Goal: Find specific page/section: Find specific page/section

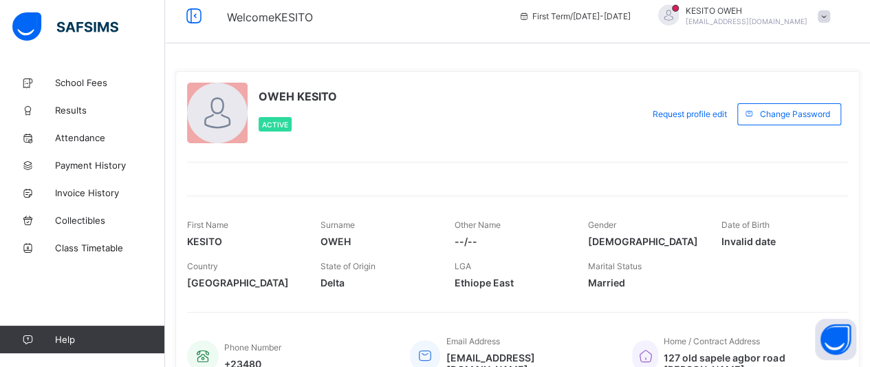
scroll to position [12, 0]
click at [702, 14] on span at bounding box center [824, 16] width 12 height 12
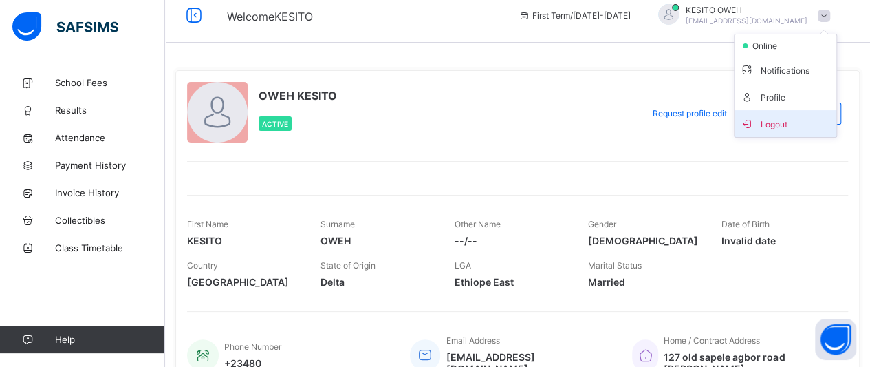
click at [702, 122] on span "Logout" at bounding box center [785, 124] width 91 height 16
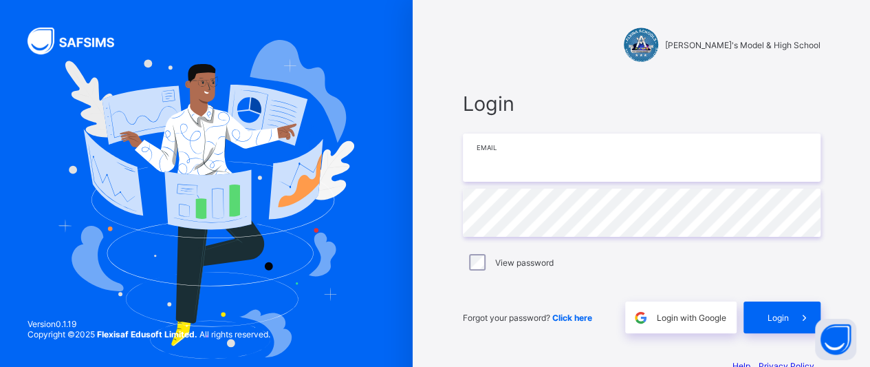
type input "**********"
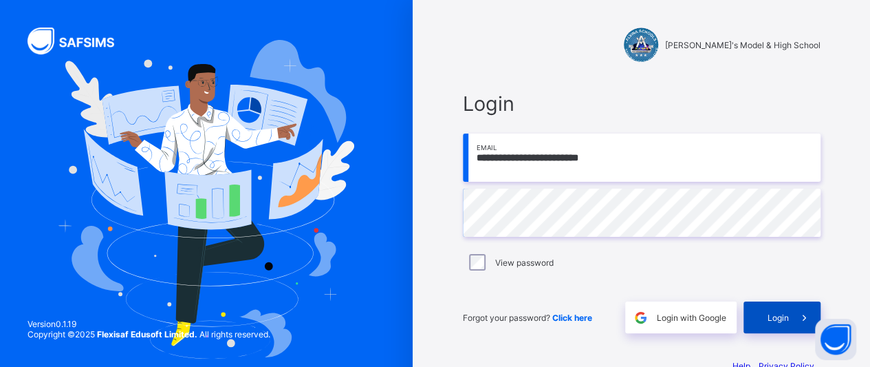
click at [702, 318] on icon at bounding box center [804, 317] width 14 height 13
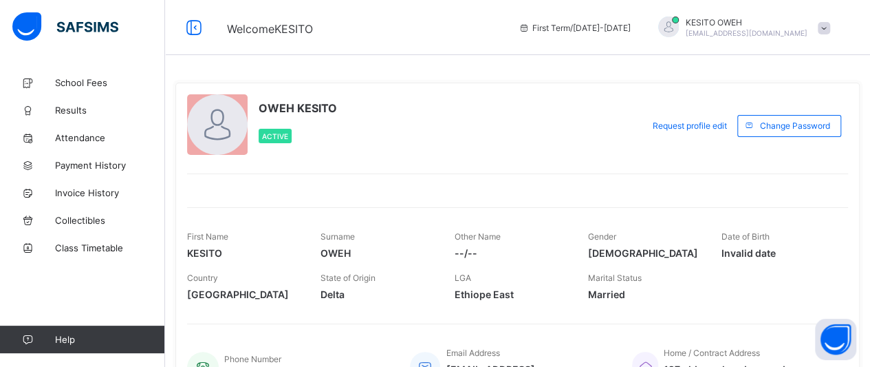
scroll to position [12, 0]
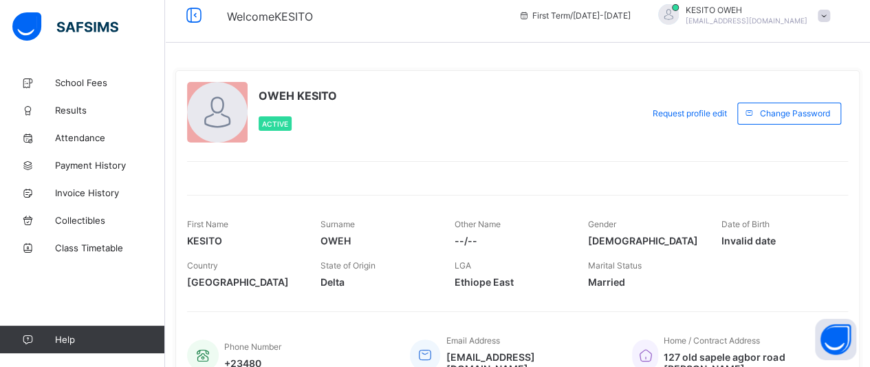
click at [702, 15] on span at bounding box center [824, 16] width 12 height 12
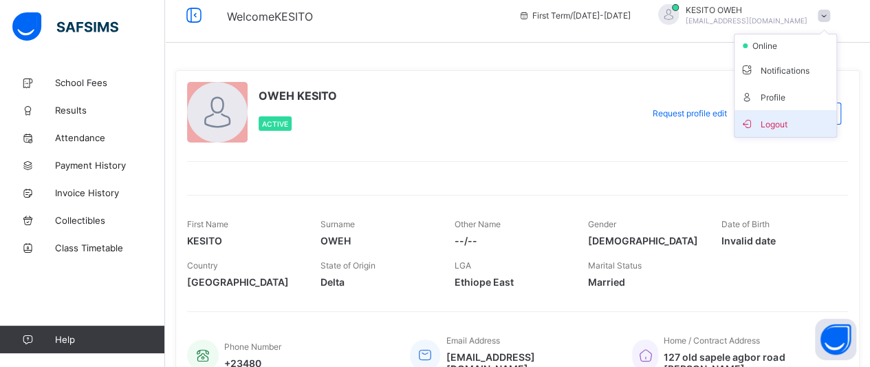
click at [702, 123] on span "Logout" at bounding box center [785, 124] width 91 height 16
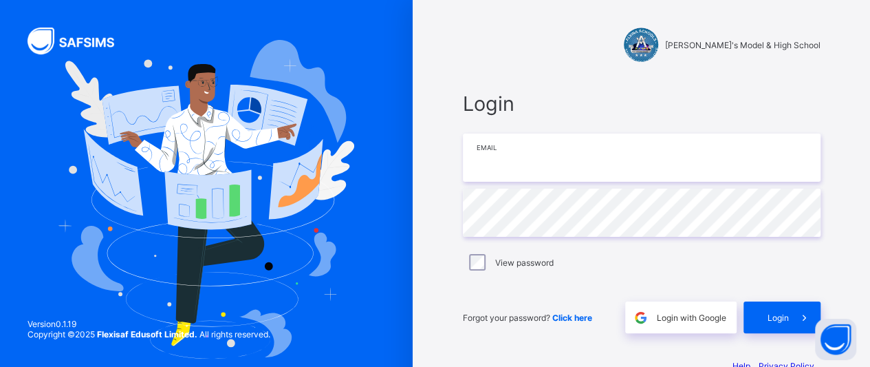
type input "**********"
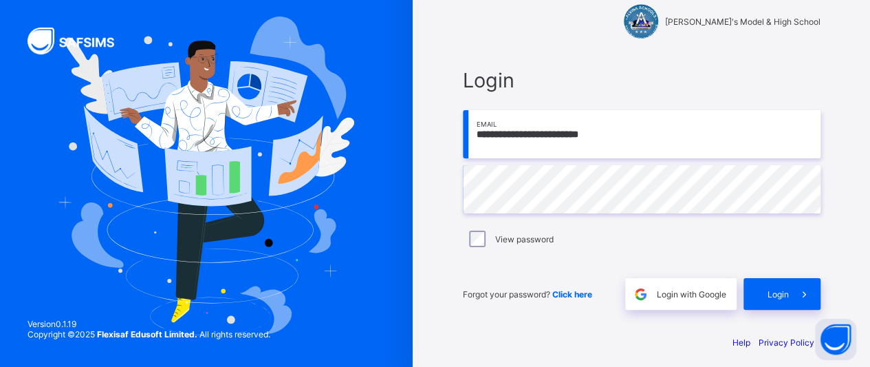
scroll to position [30, 0]
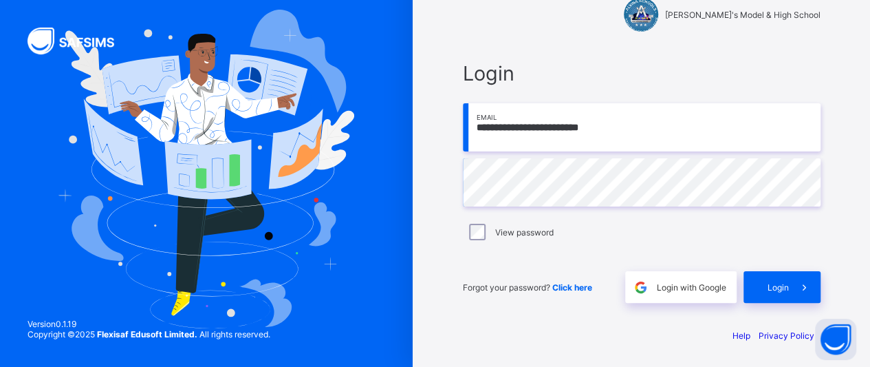
drag, startPoint x: 689, startPoint y: 206, endPoint x: 674, endPoint y: 41, distance: 166.6
click at [674, 41] on div "**********" at bounding box center [642, 169] width 413 height 398
click at [702, 97] on div "**********" at bounding box center [642, 182] width 358 height 242
drag, startPoint x: 663, startPoint y: 16, endPoint x: 744, endPoint y: 50, distance: 87.3
click at [702, 50] on div "**********" at bounding box center [641, 181] width 385 height 269
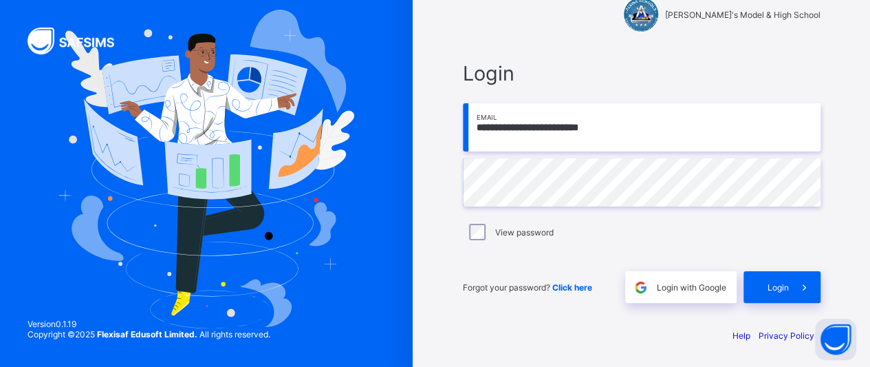
click at [702, 76] on span "Login" at bounding box center [642, 73] width 358 height 24
click at [702, 74] on span "Login" at bounding box center [642, 73] width 358 height 24
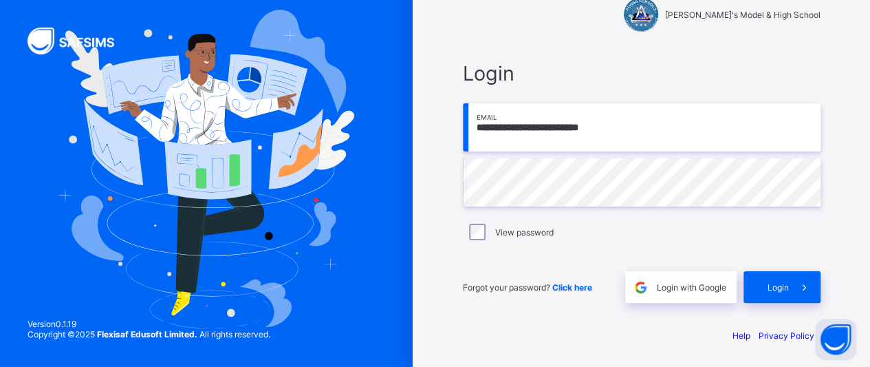
click at [652, 69] on span "Login" at bounding box center [642, 73] width 358 height 24
drag, startPoint x: 652, startPoint y: 69, endPoint x: 636, endPoint y: 52, distance: 24.3
click at [636, 52] on div "**********" at bounding box center [641, 181] width 385 height 269
click at [702, 82] on span "Login" at bounding box center [642, 73] width 358 height 24
drag, startPoint x: 754, startPoint y: 157, endPoint x: 566, endPoint y: 17, distance: 235.0
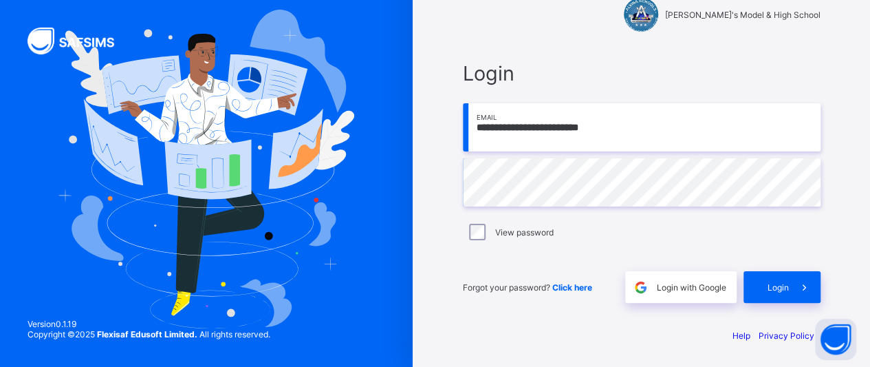
click at [566, 17] on div "[PERSON_NAME]'s Model & High School" at bounding box center [642, 14] width 358 height 34
click at [702, 286] on span "Login" at bounding box center [778, 287] width 21 height 10
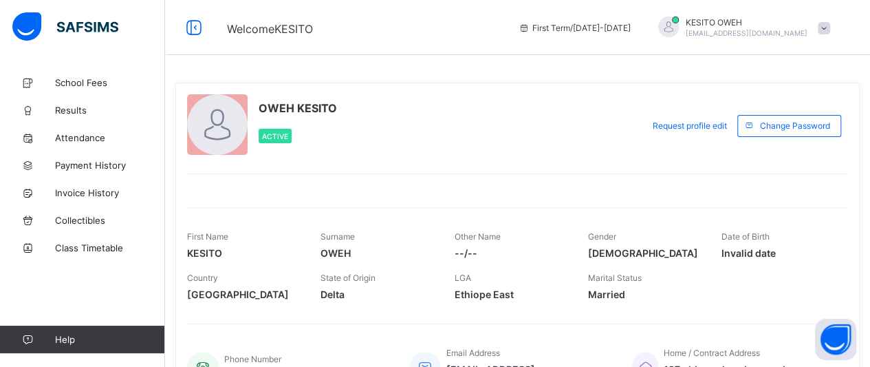
click at [702, 286] on div "Country Nigeria State of Origin Delta LGA Ethiope East Marital Status Married" at bounding box center [517, 286] width 661 height 41
click at [667, 216] on div "First Name KESITO Surname OWEH Other Name --/-- Gender Male Date of Birth Inval…" at bounding box center [517, 257] width 661 height 100
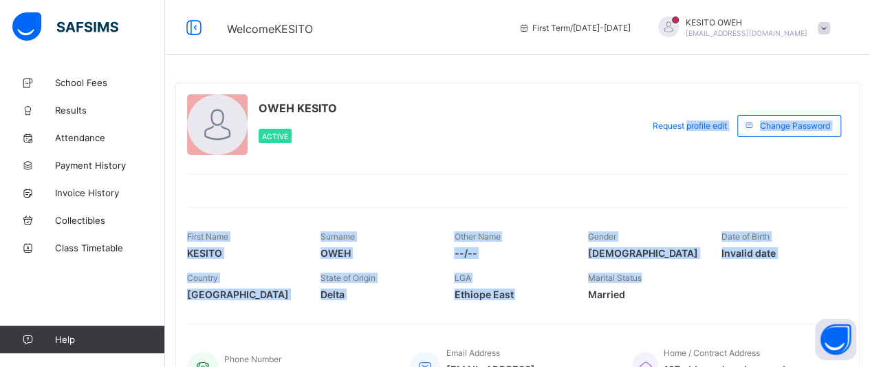
drag, startPoint x: 668, startPoint y: 275, endPoint x: 696, endPoint y: 146, distance: 131.6
click at [696, 146] on div "OWEH KESITO Active Request profile edit Change email Change Password First Name…" at bounding box center [517, 244] width 685 height 323
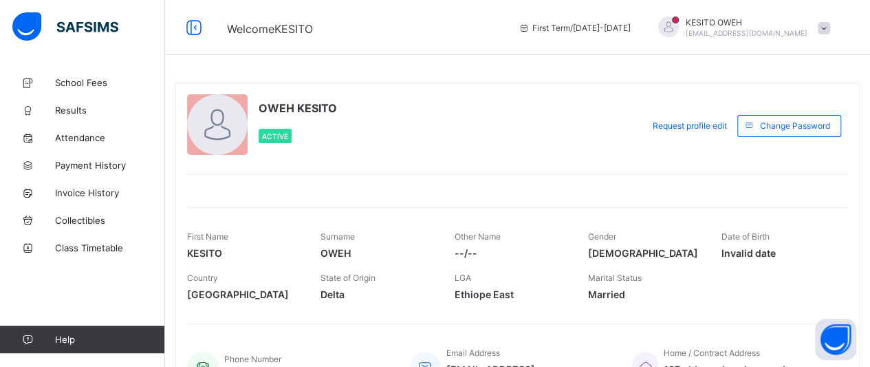
click at [626, 129] on div "OWEH KESITO Active" at bounding box center [411, 125] width 449 height 63
click at [501, 248] on span "--/--" at bounding box center [510, 253] width 113 height 12
click at [695, 291] on span "Married" at bounding box center [644, 294] width 113 height 12
drag, startPoint x: 515, startPoint y: 180, endPoint x: 525, endPoint y: 174, distance: 11.1
click at [525, 174] on div at bounding box center [517, 181] width 661 height 17
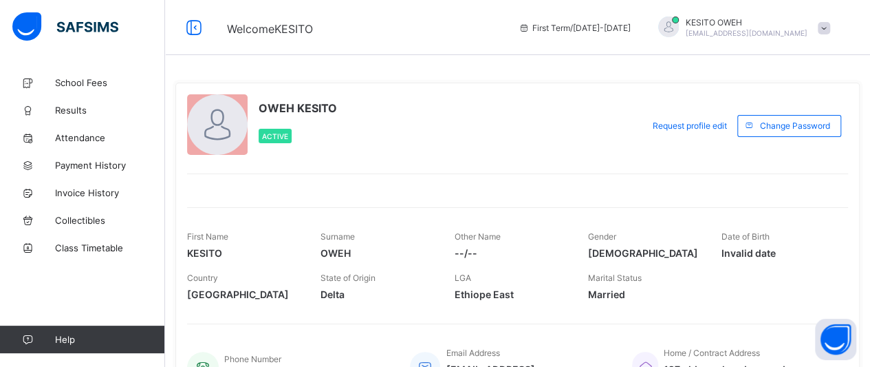
click at [82, 339] on span "Help" at bounding box center [109, 339] width 109 height 11
click at [76, 339] on span "Help" at bounding box center [109, 339] width 109 height 11
click at [73, 20] on img at bounding box center [65, 26] width 106 height 29
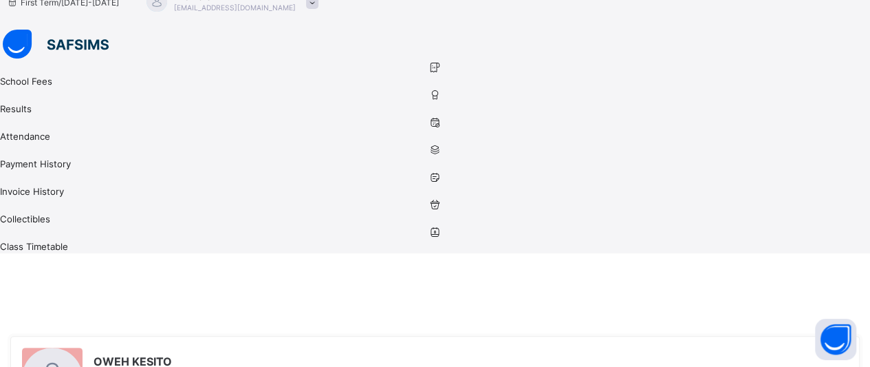
scroll to position [83, 0]
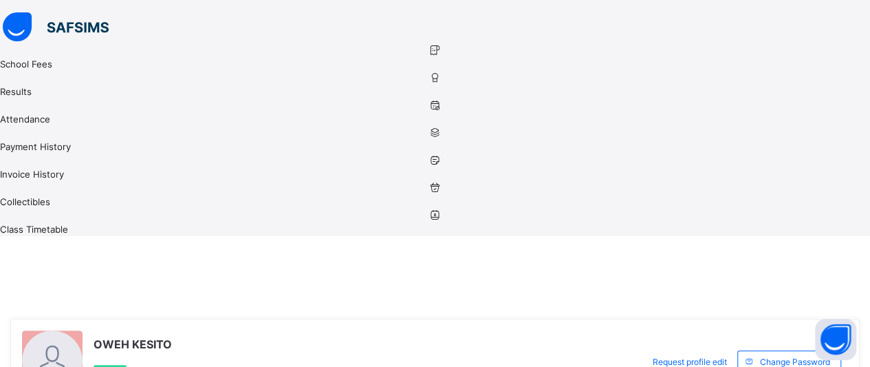
click at [21, 41] on div at bounding box center [435, 27] width 870 height 31
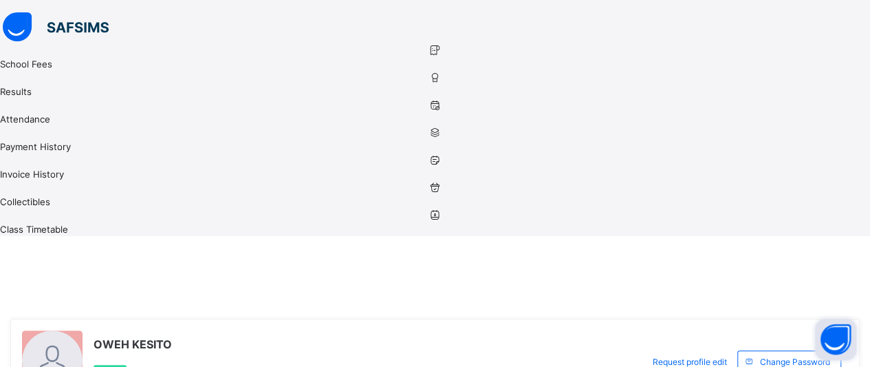
click at [702, 337] on button "Open asap" at bounding box center [835, 339] width 41 height 41
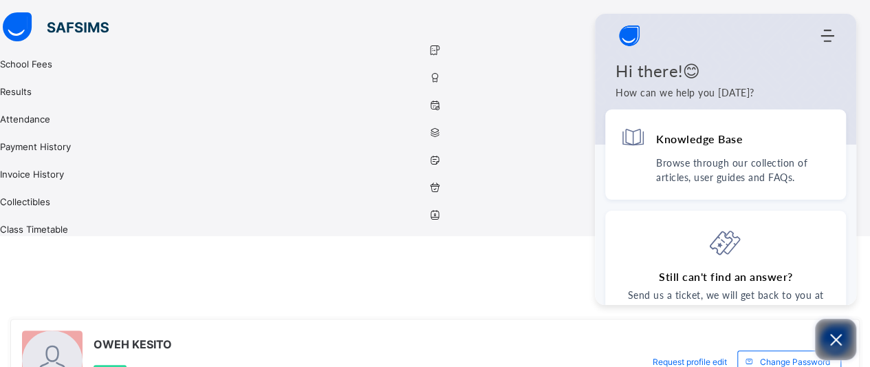
click at [702, 337] on icon "Open asap" at bounding box center [836, 339] width 17 height 17
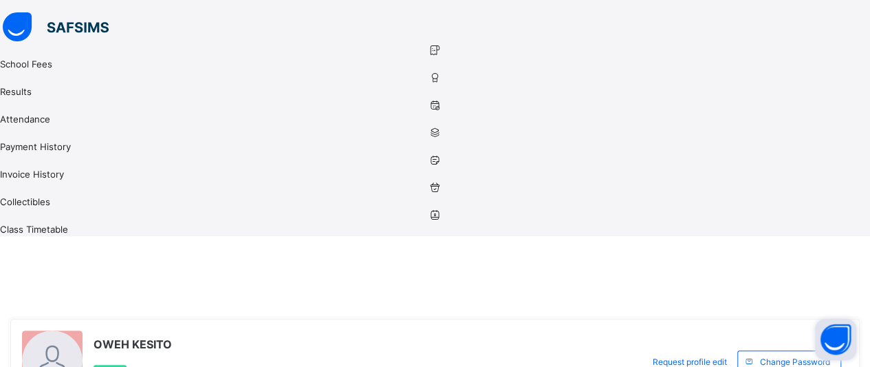
click at [702, 335] on button "Open asap" at bounding box center [835, 339] width 41 height 41
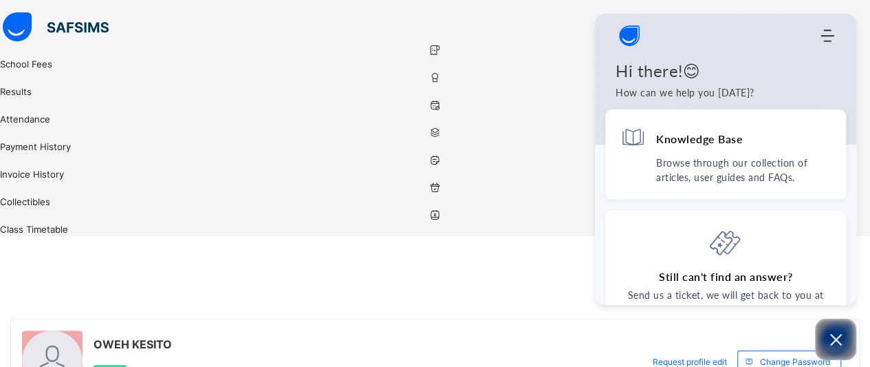
click at [550, 330] on div "OWEH KESITO Active" at bounding box center [329, 361] width 614 height 63
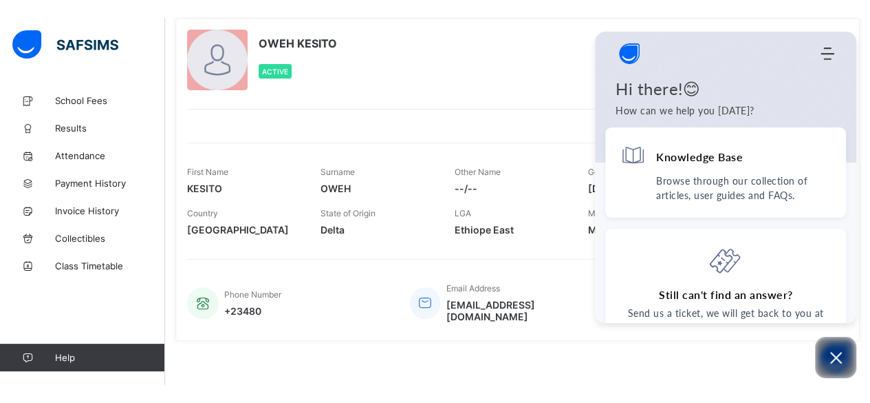
scroll to position [53, 0]
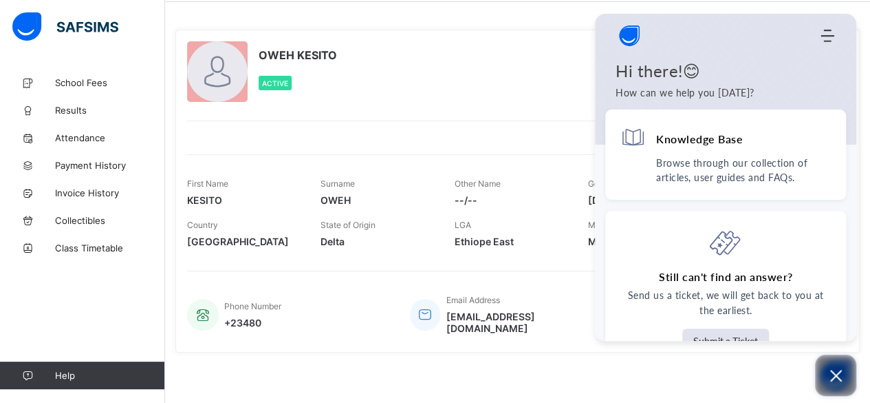
click at [702, 347] on icon "Open asap" at bounding box center [836, 375] width 17 height 17
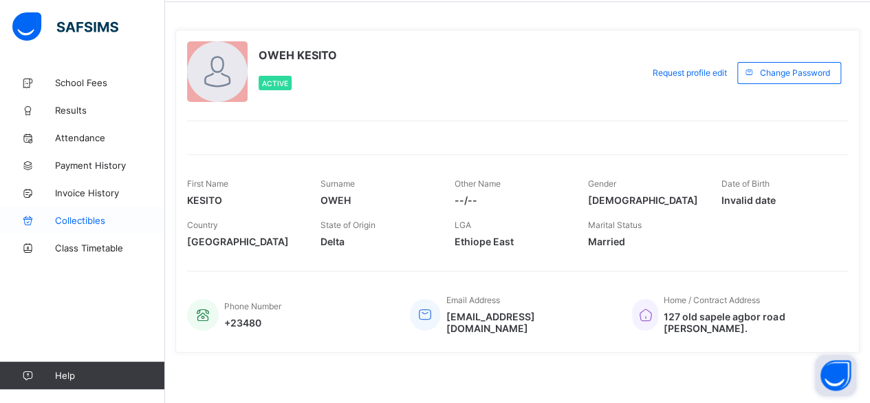
click at [80, 211] on link "Collectibles" at bounding box center [82, 220] width 165 height 28
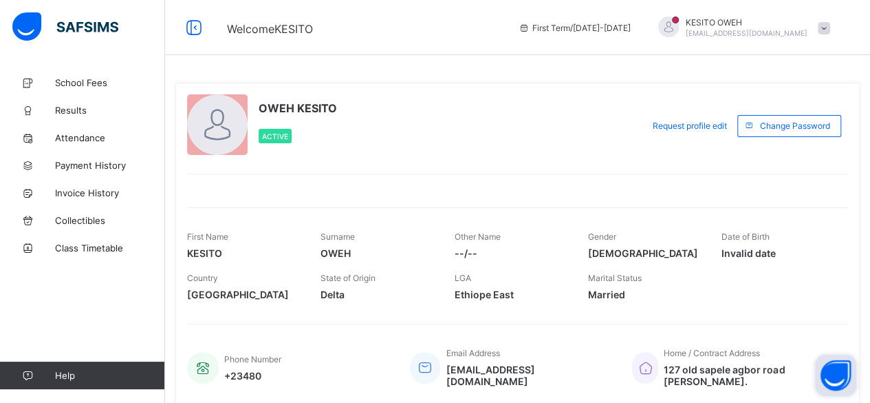
click at [702, 29] on span "[EMAIL_ADDRESS][DOMAIN_NAME]" at bounding box center [747, 33] width 122 height 8
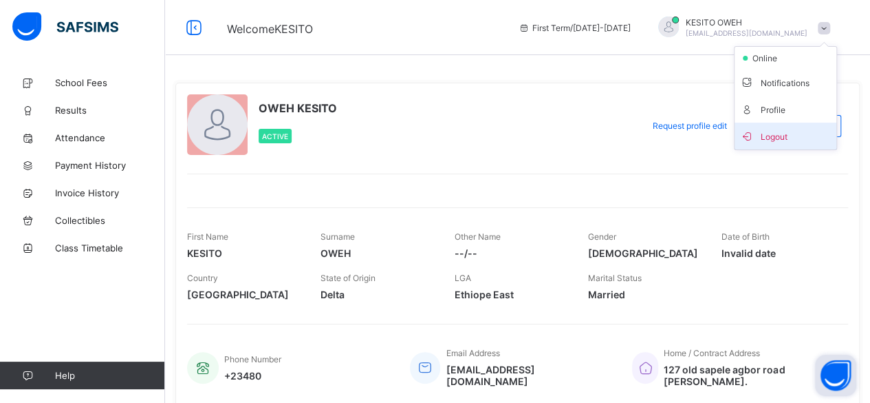
click at [702, 133] on span "Logout" at bounding box center [785, 136] width 91 height 16
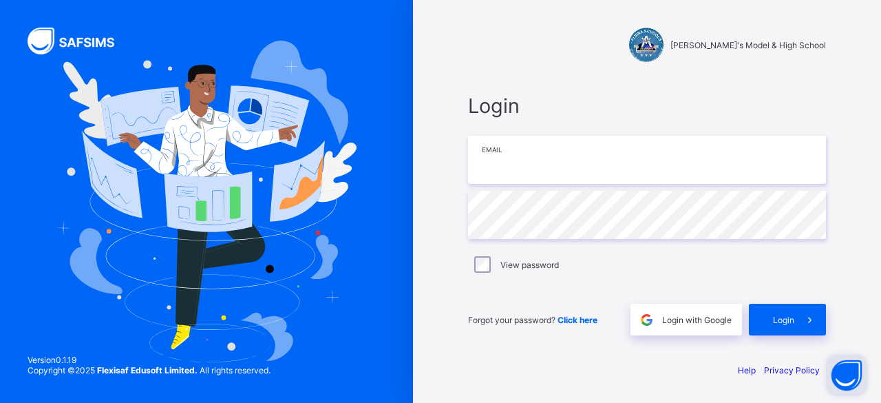
type input "**********"
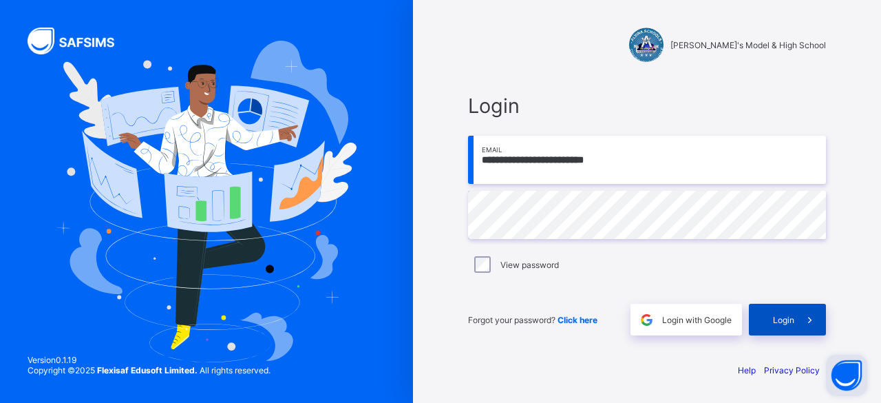
click at [702, 324] on div "Login" at bounding box center [787, 319] width 77 height 32
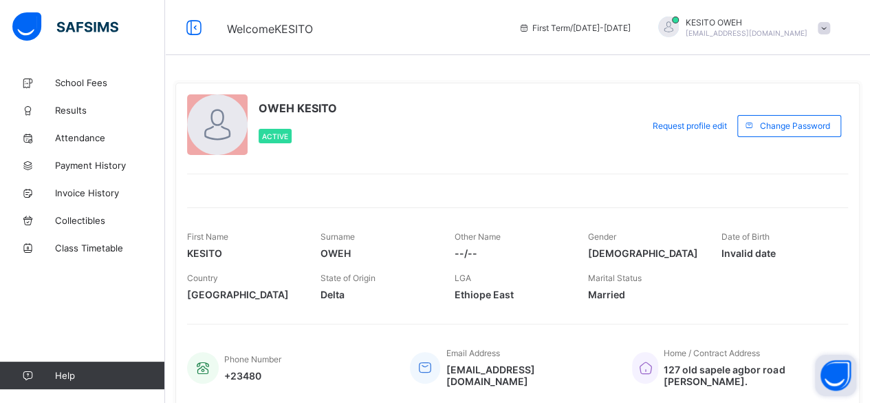
click at [702, 25] on span at bounding box center [824, 28] width 12 height 12
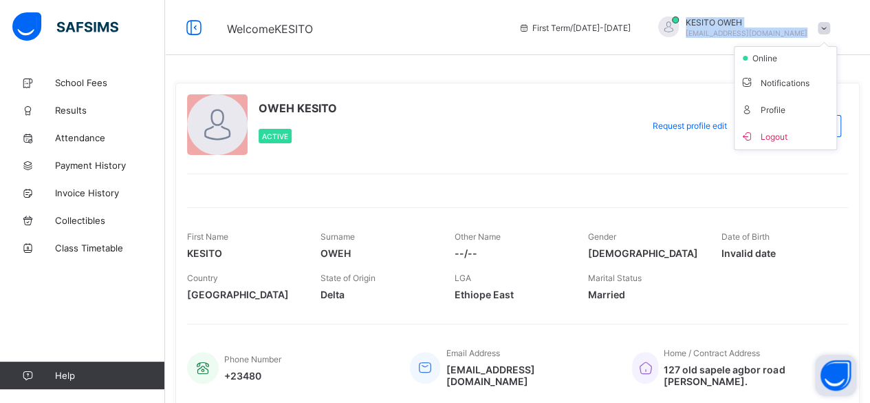
click at [702, 25] on span at bounding box center [824, 28] width 12 height 12
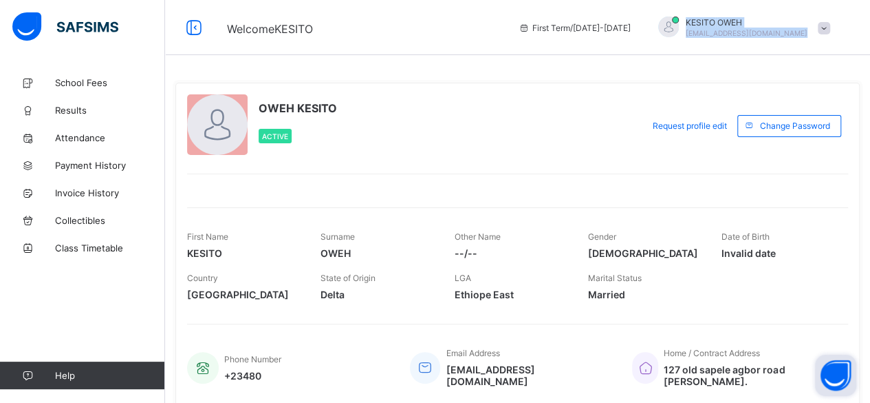
click at [702, 25] on span at bounding box center [824, 28] width 12 height 12
click at [622, 170] on div "OWEH KESITO Active Request profile edit Change email Change Password First Name…" at bounding box center [517, 244] width 685 height 323
click at [702, 28] on span at bounding box center [824, 28] width 12 height 12
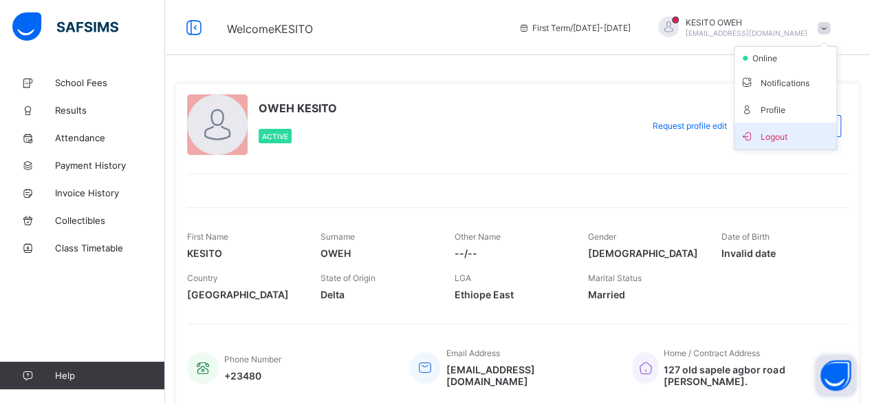
click at [702, 132] on span "Logout" at bounding box center [785, 136] width 91 height 16
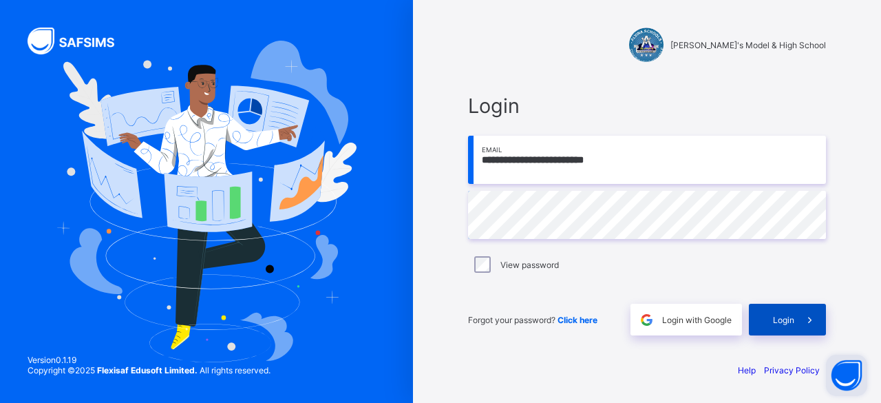
click at [702, 317] on span "Login" at bounding box center [783, 319] width 21 height 10
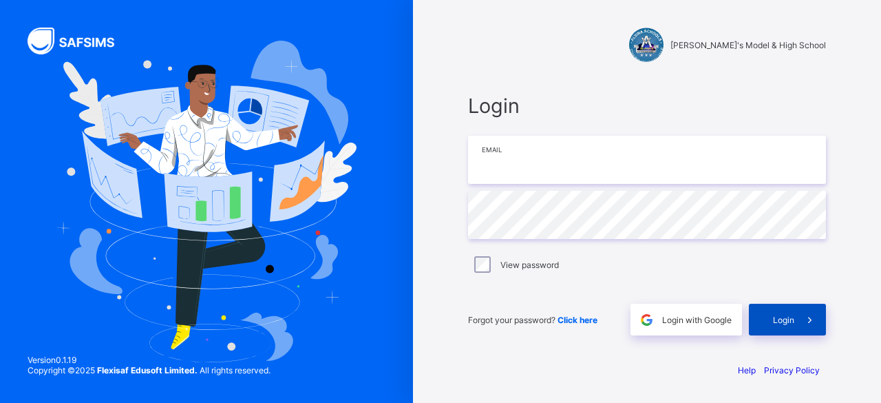
type input "**********"
click at [787, 324] on div "Login" at bounding box center [787, 319] width 77 height 32
click at [790, 317] on span "Login" at bounding box center [783, 319] width 21 height 10
type input "**********"
click at [791, 324] on span "Login" at bounding box center [783, 319] width 21 height 10
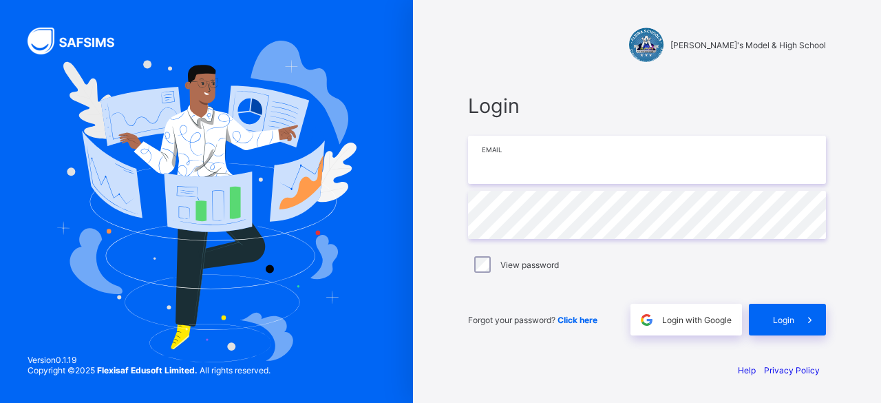
type input "**********"
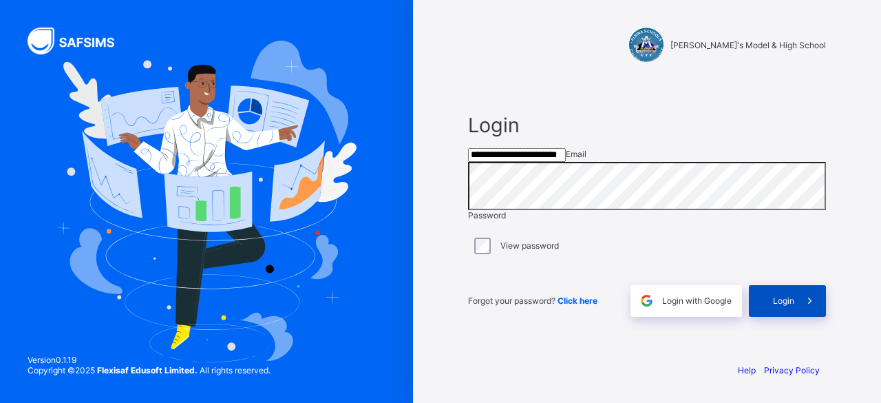
click at [780, 312] on div "Login" at bounding box center [787, 301] width 77 height 32
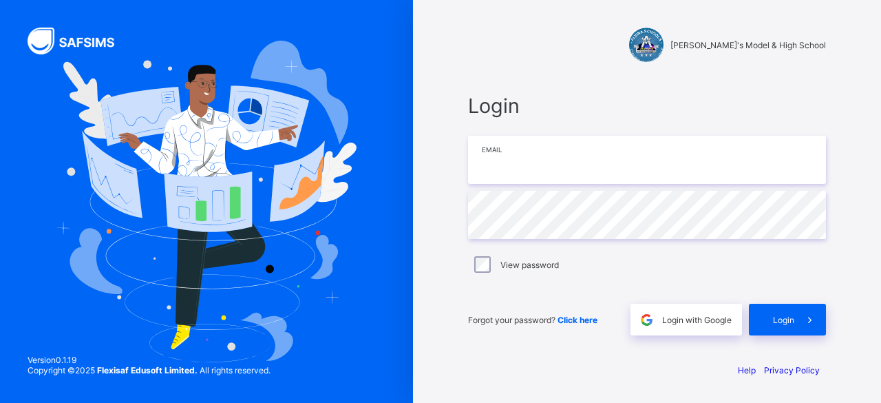
type input "**********"
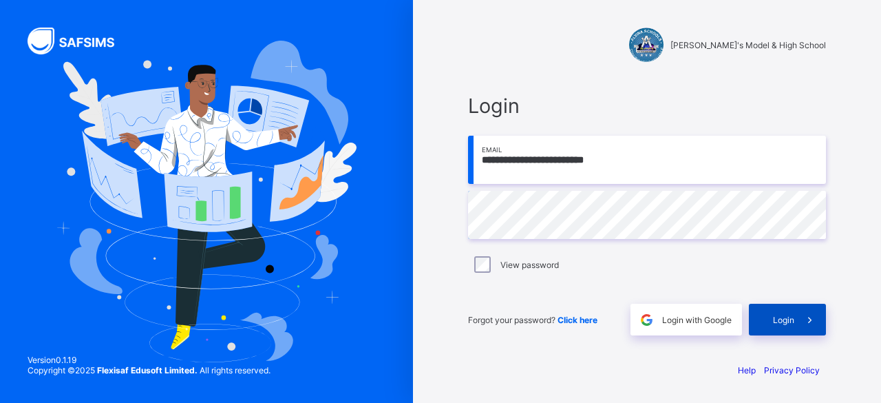
click at [789, 317] on span "Login" at bounding box center [783, 319] width 21 height 10
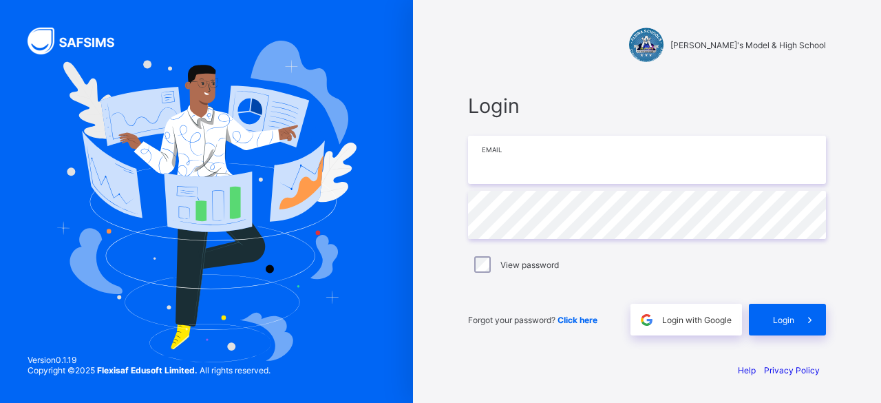
type input "**********"
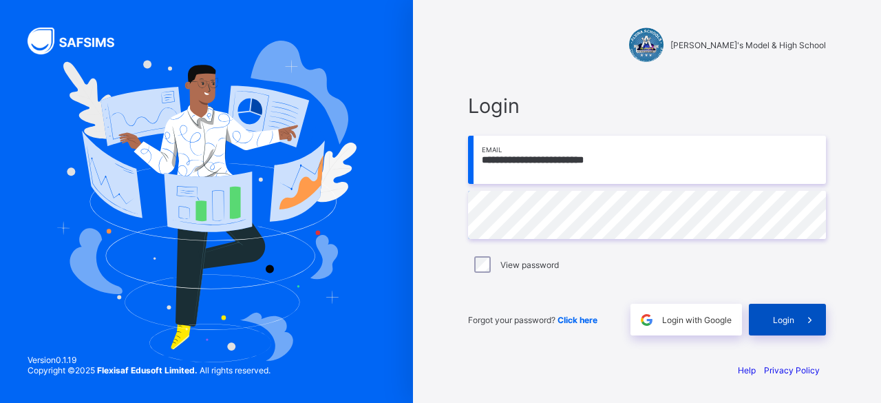
click at [784, 316] on span "Login" at bounding box center [783, 319] width 21 height 10
click at [785, 323] on span "Login" at bounding box center [783, 319] width 21 height 10
click at [785, 323] on div "Login" at bounding box center [787, 319] width 77 height 32
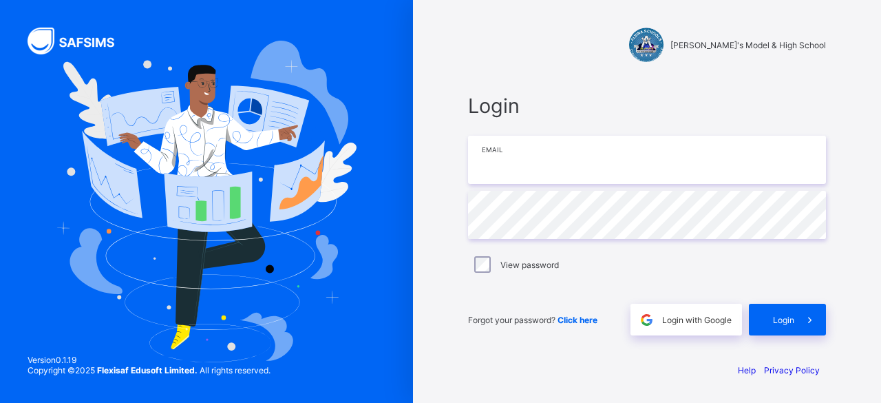
type input "**********"
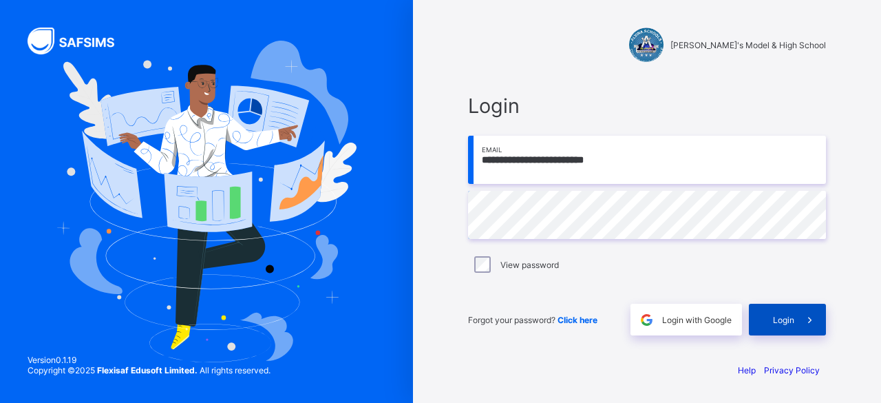
click at [769, 319] on div "Login" at bounding box center [787, 319] width 77 height 32
click at [786, 322] on span "Login" at bounding box center [783, 319] width 21 height 10
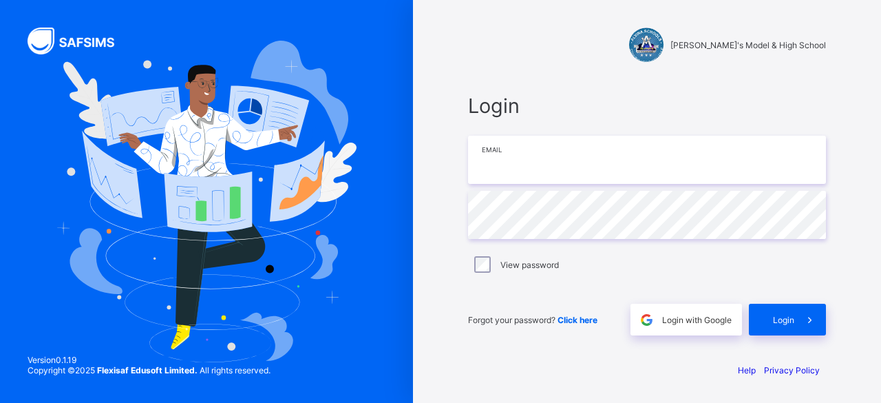
type input "**********"
click at [600, 34] on div "[PERSON_NAME]'s Model & High School" at bounding box center [647, 45] width 358 height 34
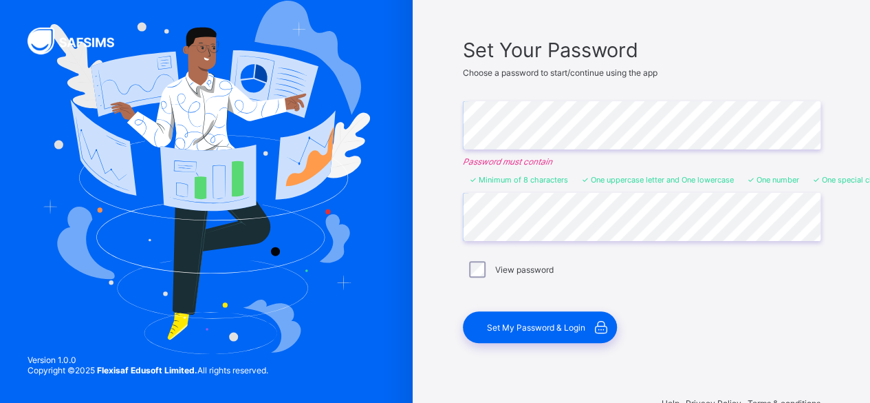
scroll to position [83, 0]
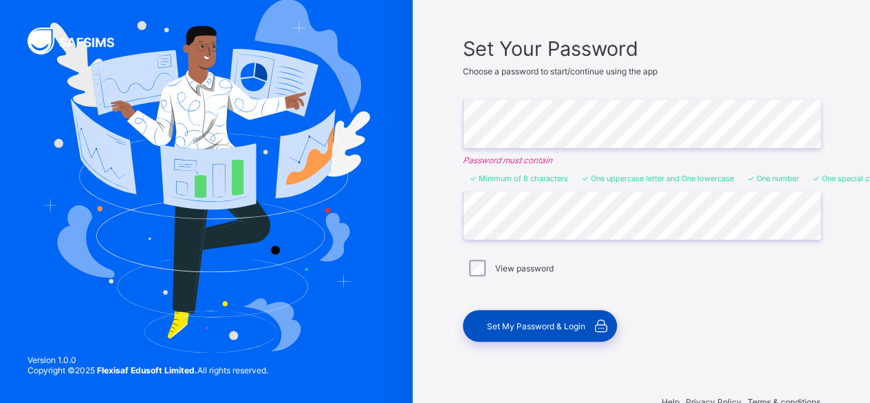
click at [517, 321] on span "Set My Password & Login" at bounding box center [536, 326] width 98 height 10
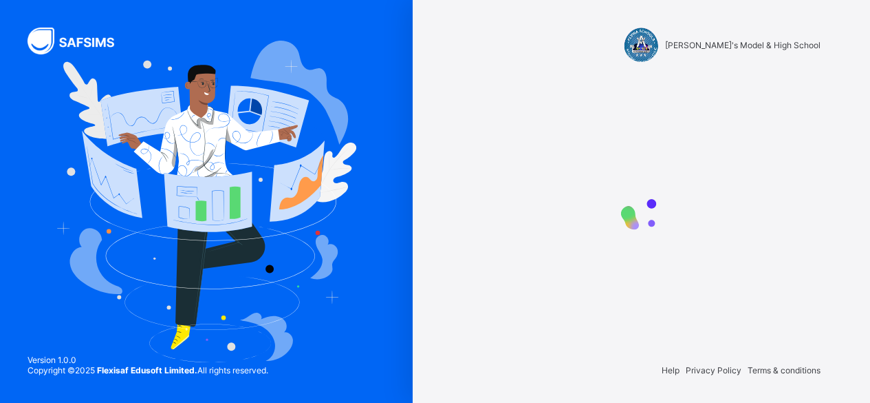
scroll to position [0, 0]
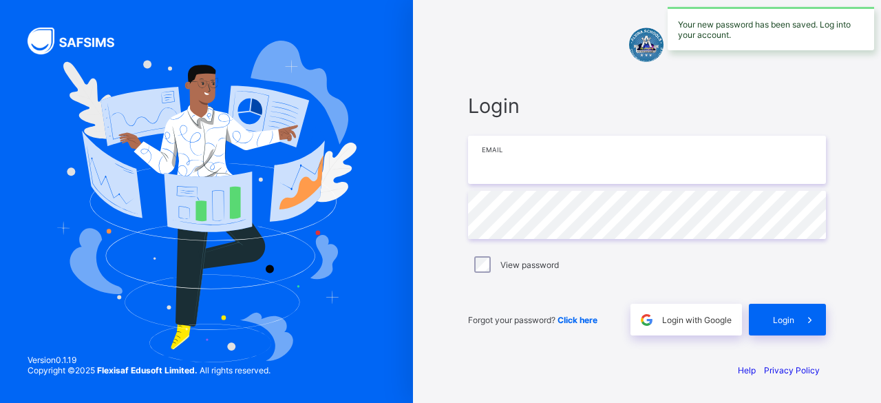
type input "**********"
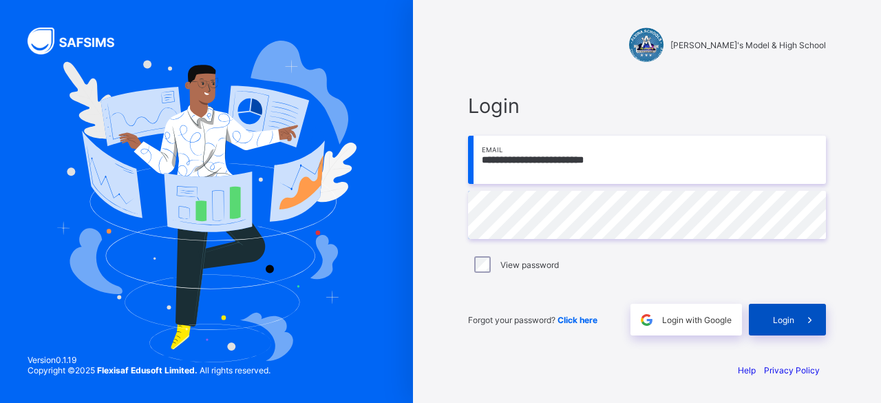
click at [776, 309] on div "Login" at bounding box center [787, 319] width 77 height 32
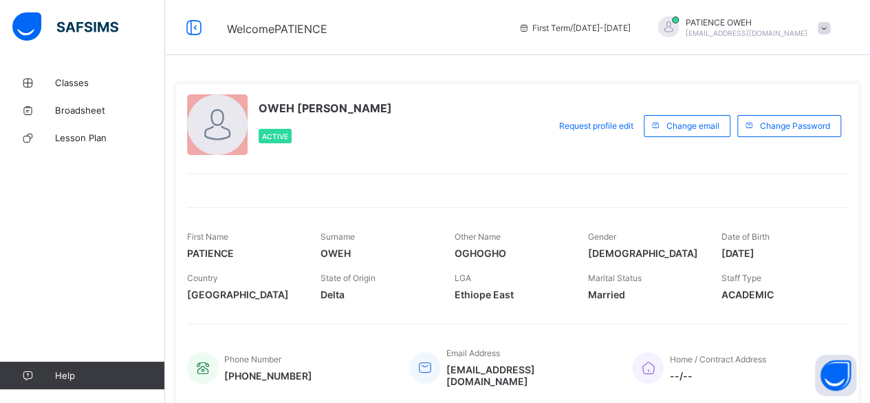
click at [830, 27] on span at bounding box center [824, 28] width 12 height 12
click at [497, 122] on div "OWEH [PERSON_NAME] Active" at bounding box center [364, 125] width 355 height 63
click at [639, 180] on div at bounding box center [517, 181] width 661 height 17
drag, startPoint x: 462, startPoint y: 158, endPoint x: 470, endPoint y: 143, distance: 16.9
click at [470, 143] on div "OWEH [PERSON_NAME] Active Request profile edit Change email Change Password Fir…" at bounding box center [517, 244] width 685 height 323
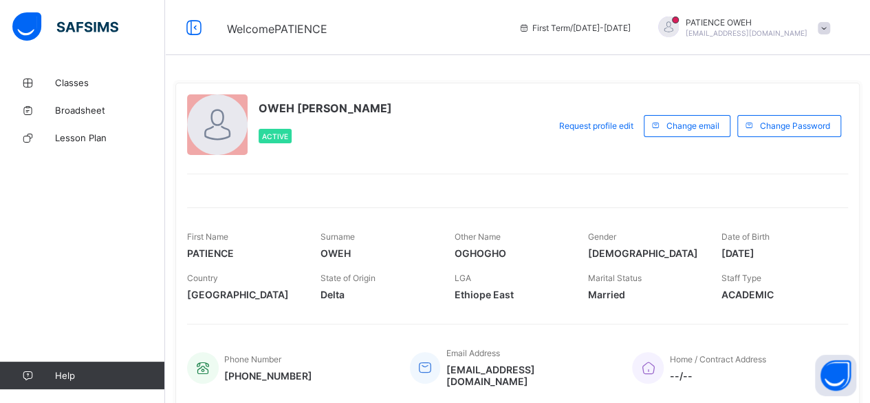
click at [470, 143] on div "OWEH [PERSON_NAME] Active" at bounding box center [364, 125] width 355 height 63
click at [129, 120] on link "Broadsheet" at bounding box center [82, 110] width 165 height 28
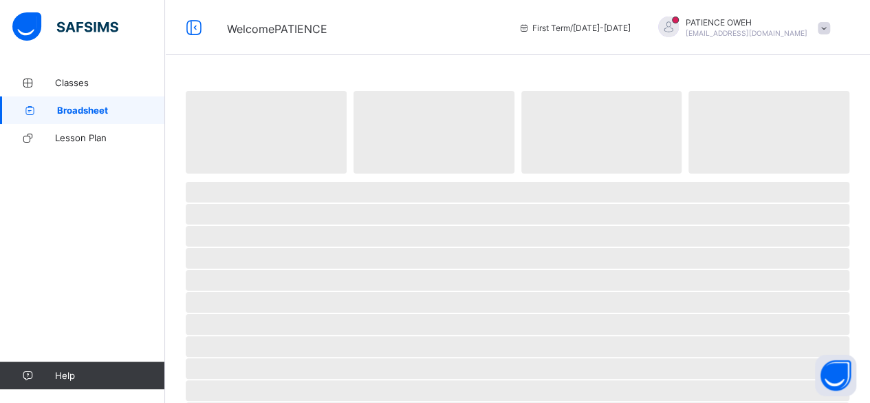
click at [85, 191] on div "Classes Broadsheet Lesson Plan Help" at bounding box center [82, 228] width 165 height 347
click at [487, 60] on div "‌ ‌ ‌ ‌ ‌ ‌ ‌ ‌ ‌ ‌ ‌ ‌ ‌ ‌ ‌ ‌ ‌ ‌ ‌ ‌ ‌ ‌ ‌ ‌ ‌ ‌ ‌ ‌ ‌" at bounding box center [517, 375] width 705 height 751
click at [133, 253] on div "Classes Broadsheet Lesson Plan Help" at bounding box center [82, 228] width 165 height 347
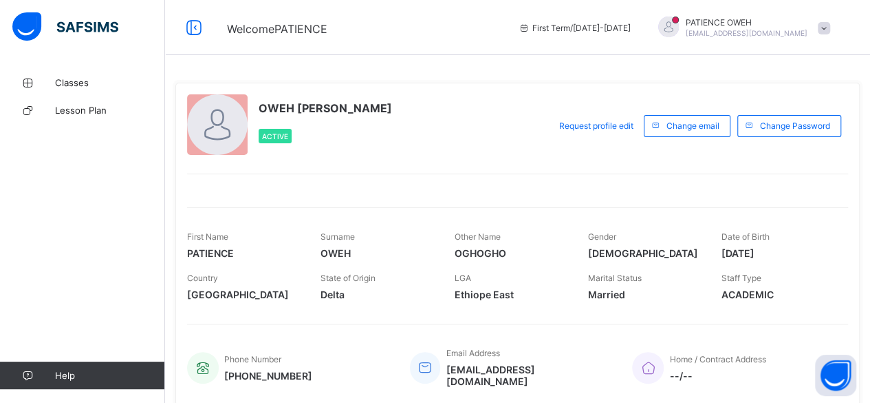
drag, startPoint x: 859, startPoint y: 0, endPoint x: 541, endPoint y: 14, distance: 318.2
click at [541, 14] on div "Welcome PATIENCE First Term / 2025-2026 PATIENCE OWEH oghoghopatience@gmail.com" at bounding box center [435, 27] width 870 height 55
click at [830, 30] on span at bounding box center [824, 28] width 12 height 12
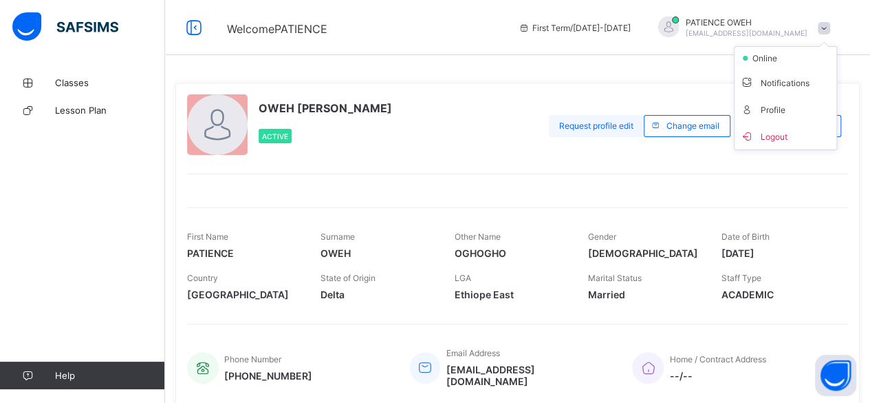
click at [629, 126] on span "Request profile edit" at bounding box center [596, 125] width 74 height 10
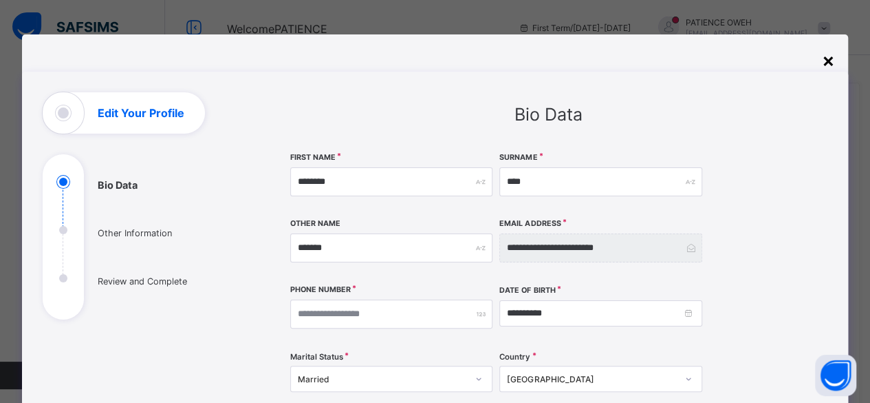
click at [833, 57] on div "×" at bounding box center [828, 59] width 13 height 23
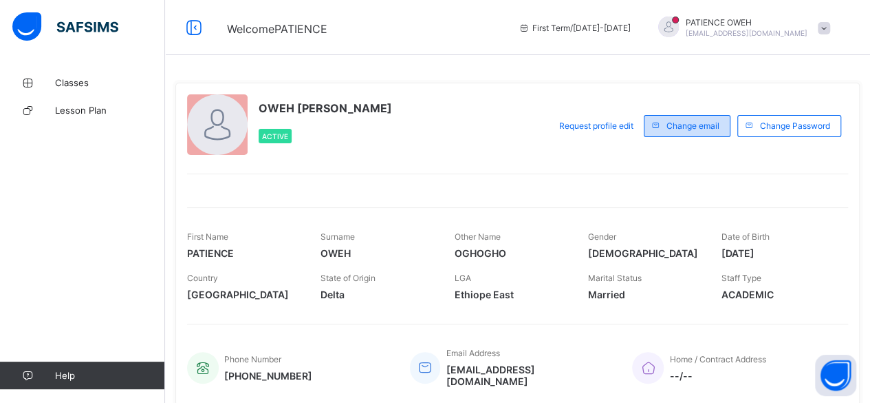
click at [699, 130] on div "Change email" at bounding box center [687, 126] width 87 height 22
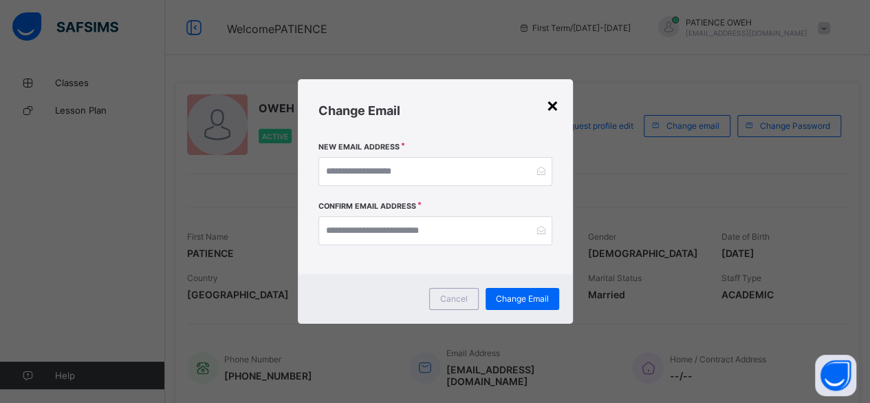
click at [551, 104] on div "×" at bounding box center [552, 104] width 13 height 23
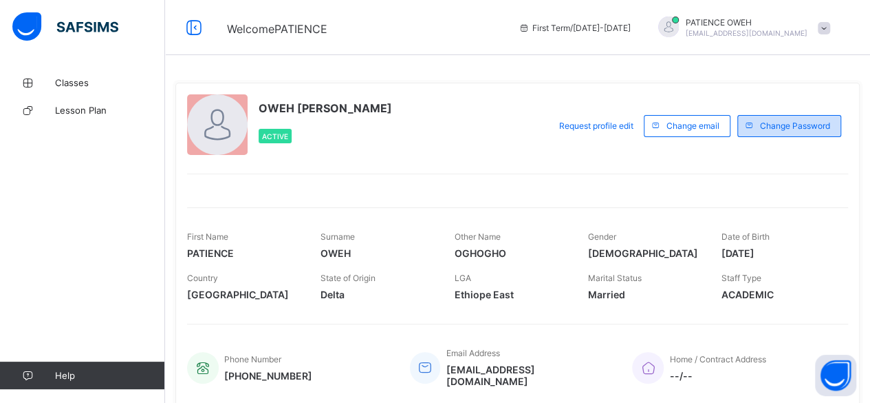
click at [813, 127] on span "Change Password" at bounding box center [795, 125] width 70 height 10
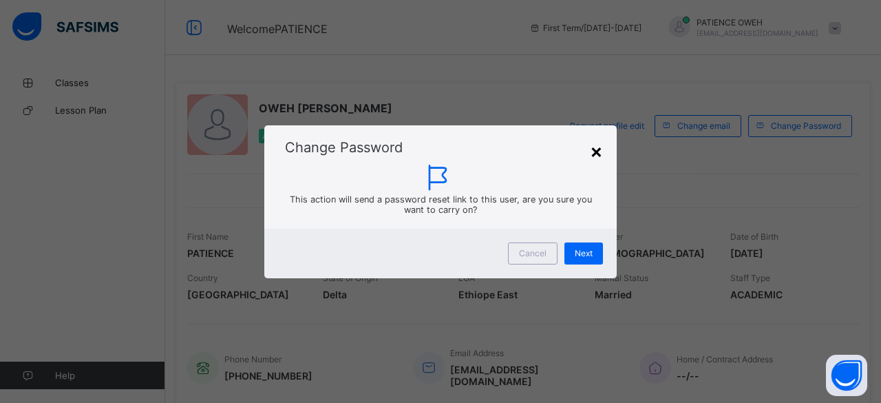
click at [597, 153] on div "×" at bounding box center [596, 150] width 13 height 23
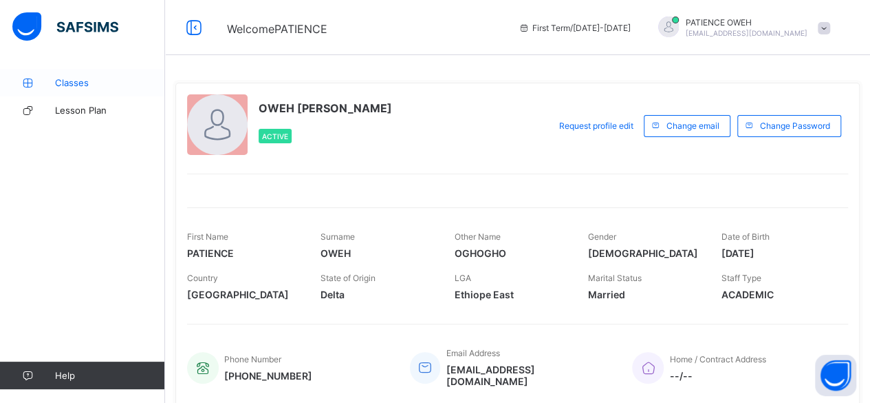
click at [78, 81] on span "Classes" at bounding box center [110, 82] width 110 height 11
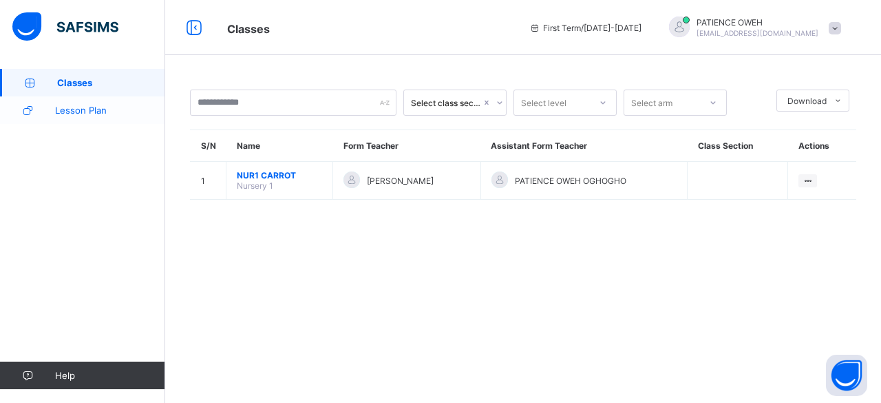
click at [103, 109] on span "Lesson Plan" at bounding box center [110, 110] width 110 height 11
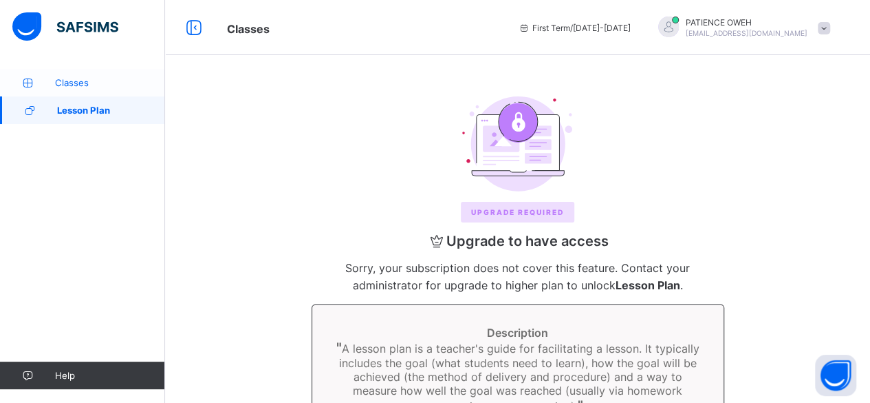
click at [76, 77] on span "Classes" at bounding box center [110, 82] width 110 height 11
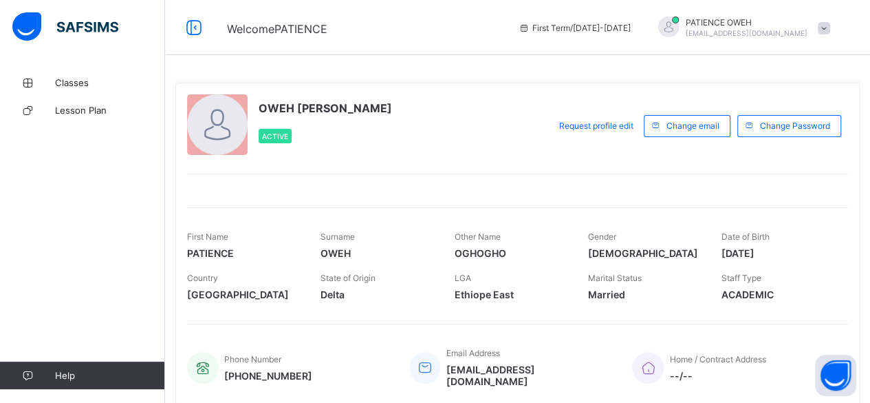
click at [78, 173] on div "Classes Lesson Plan Help" at bounding box center [82, 228] width 165 height 347
drag, startPoint x: 639, startPoint y: 64, endPoint x: 528, endPoint y: 28, distance: 116.4
click at [498, 28] on span "Welcome PATIENCE" at bounding box center [362, 28] width 271 height 18
click at [563, 202] on div "OWEH [PERSON_NAME] Active Request profile edit Change email Change Password Fir…" at bounding box center [517, 244] width 685 height 323
click at [402, 219] on div "First Name PATIENCE Surname OWEH Other Name OGHOGHO Gender Female Date of Birth…" at bounding box center [517, 257] width 661 height 100
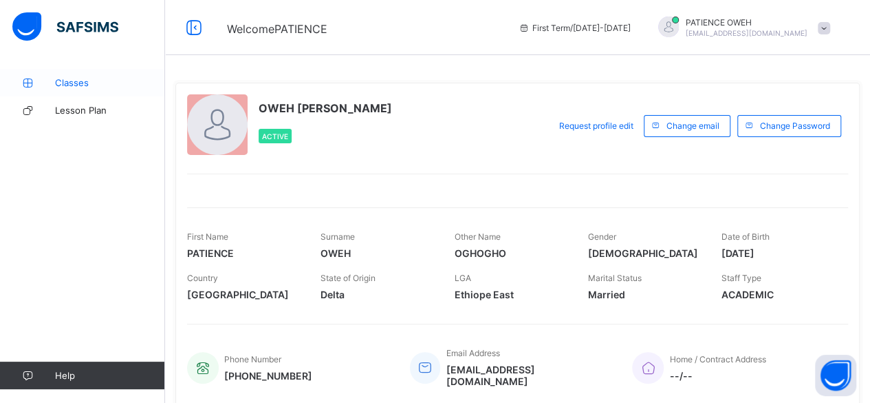
click at [60, 77] on span "Classes" at bounding box center [110, 82] width 110 height 11
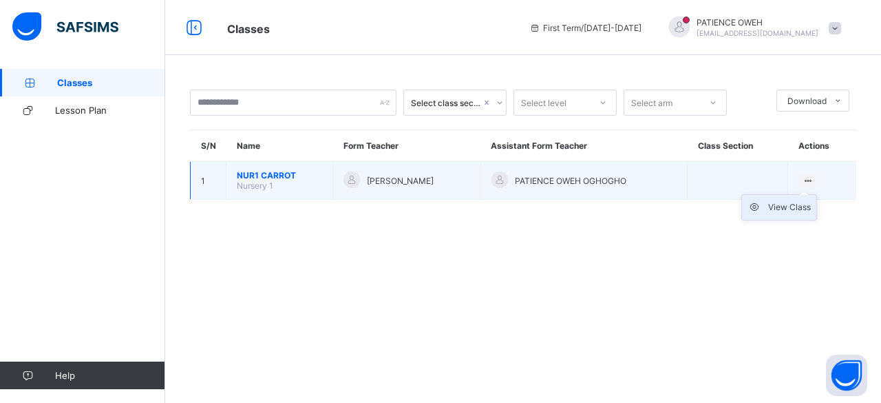
click at [781, 208] on div "View Class" at bounding box center [789, 207] width 43 height 14
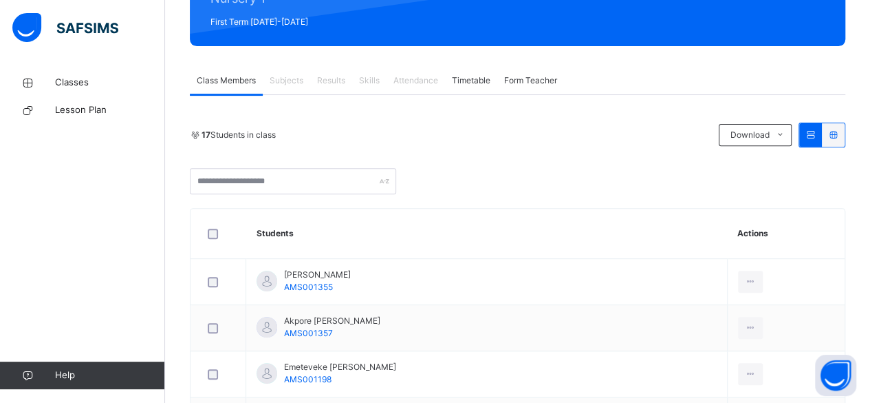
scroll to position [191, 0]
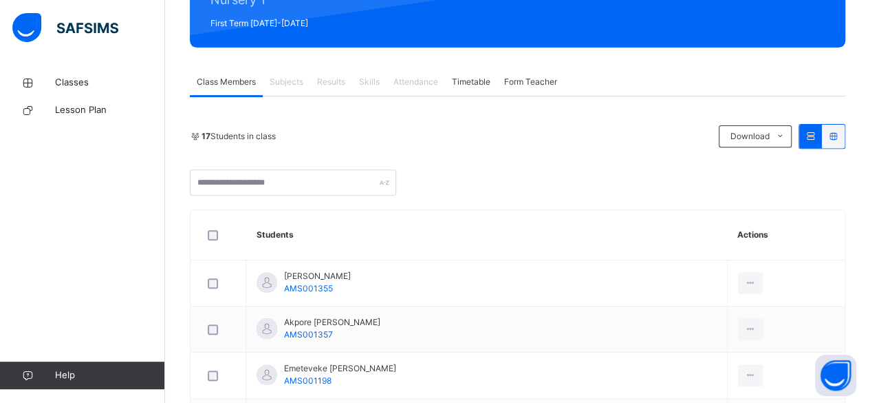
click at [295, 85] on span "Subjects" at bounding box center [287, 82] width 34 height 12
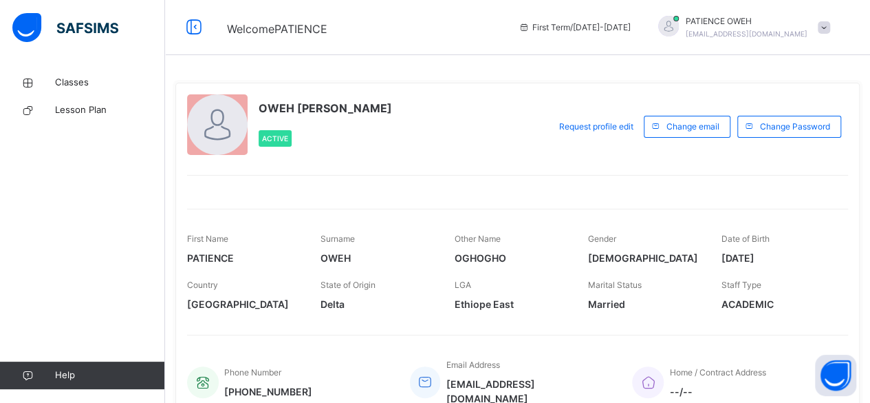
click at [830, 26] on span at bounding box center [824, 27] width 12 height 12
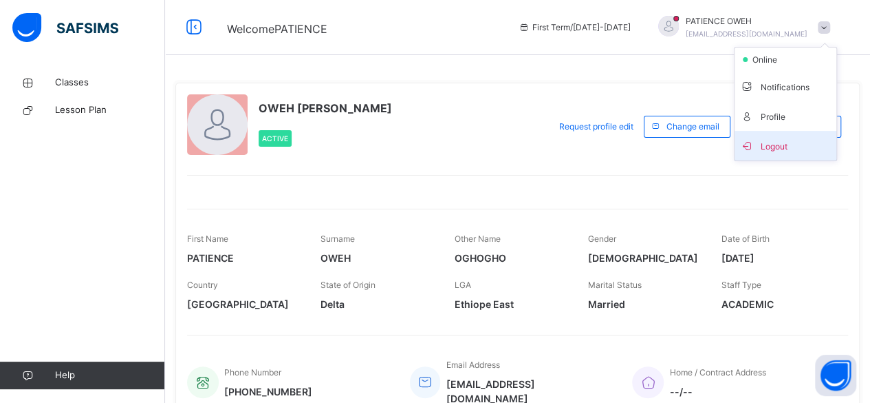
click at [797, 142] on span "Logout" at bounding box center [785, 145] width 91 height 19
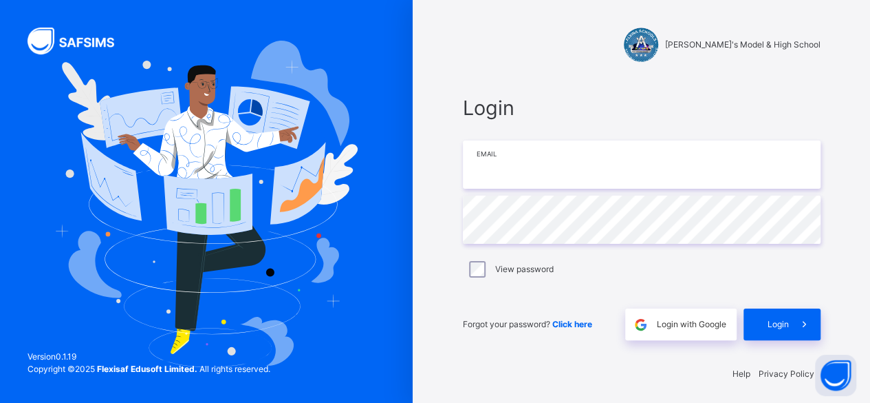
type input "**********"
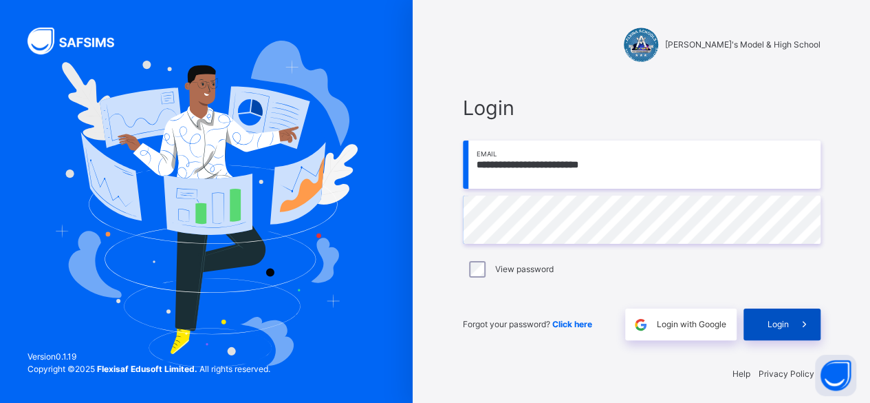
click at [773, 318] on span "Login" at bounding box center [778, 324] width 21 height 12
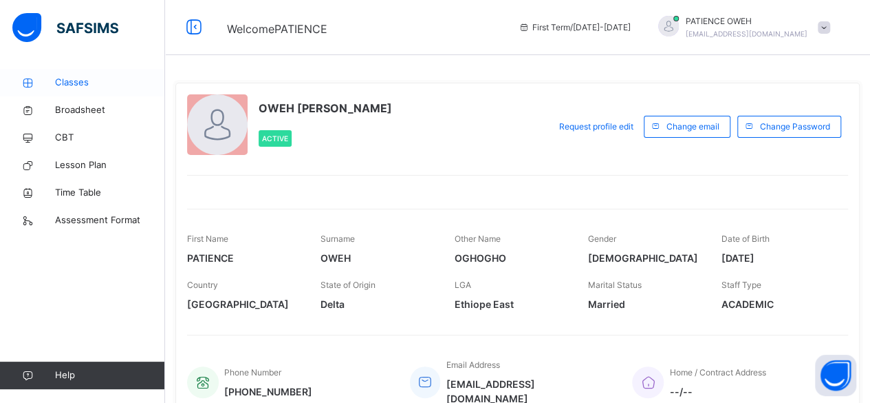
click at [71, 83] on span "Classes" at bounding box center [110, 83] width 110 height 14
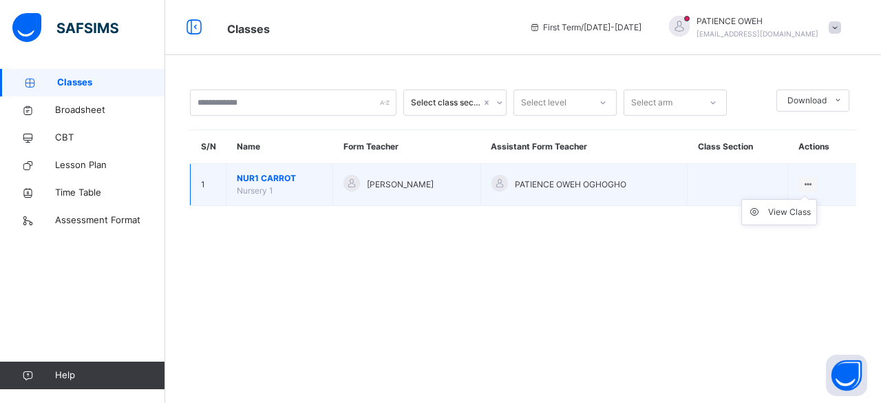
click at [809, 182] on icon at bounding box center [808, 184] width 12 height 10
click at [799, 210] on div "View Class" at bounding box center [789, 212] width 43 height 14
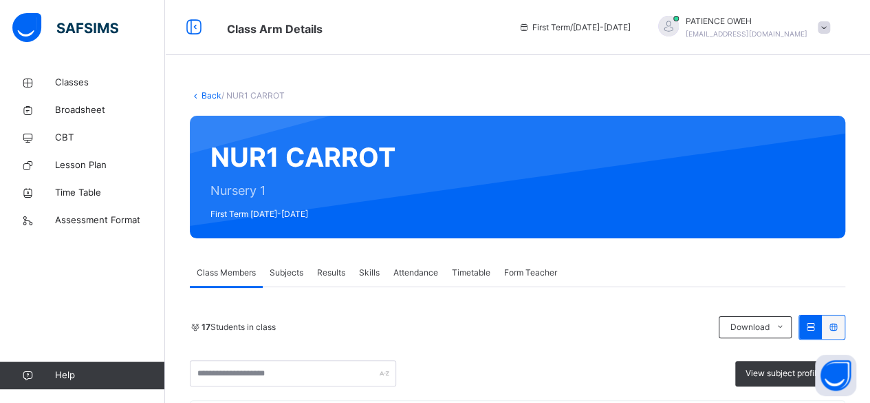
click at [285, 270] on span "Subjects" at bounding box center [287, 272] width 34 height 12
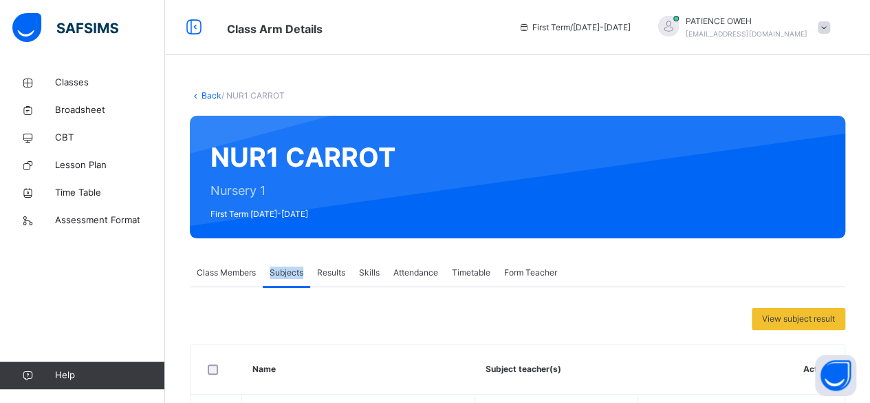
click at [285, 270] on span "Subjects" at bounding box center [287, 272] width 34 height 12
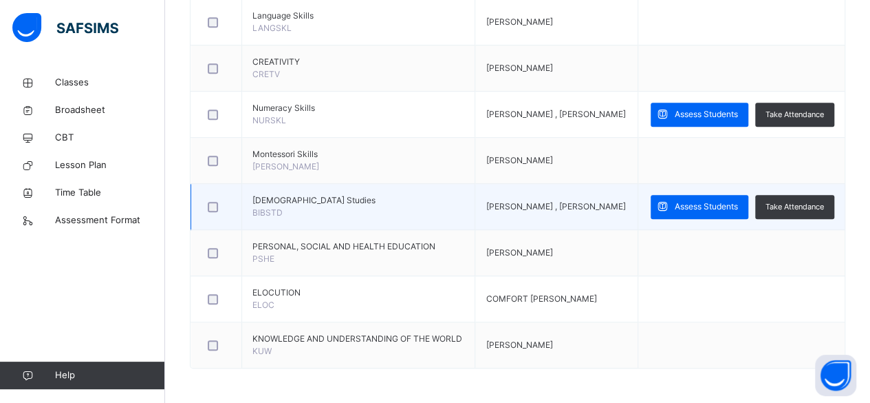
click at [601, 266] on td "VIVIAN OBILEZURU" at bounding box center [556, 253] width 162 height 46
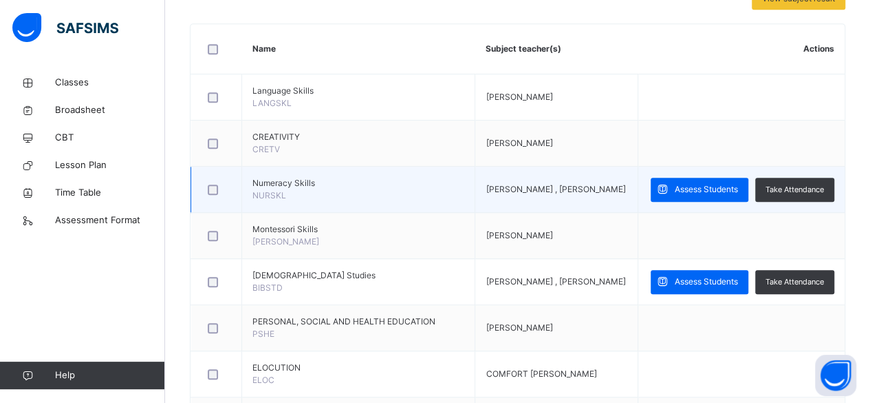
scroll to position [354, 0]
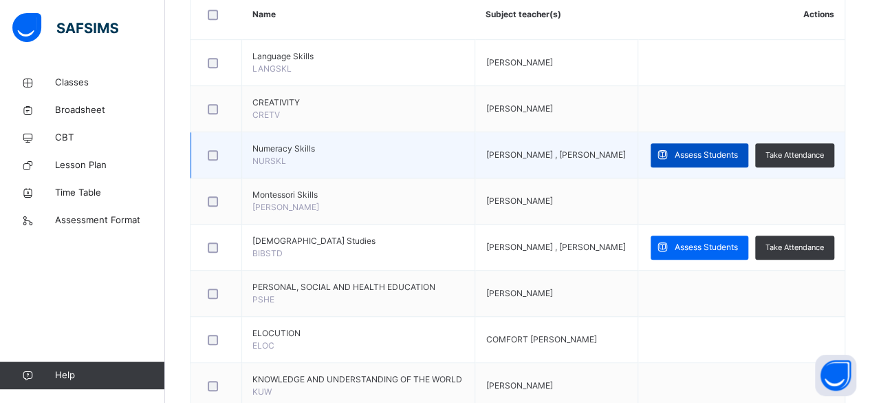
click at [738, 151] on span "Assess Students" at bounding box center [706, 155] width 63 height 12
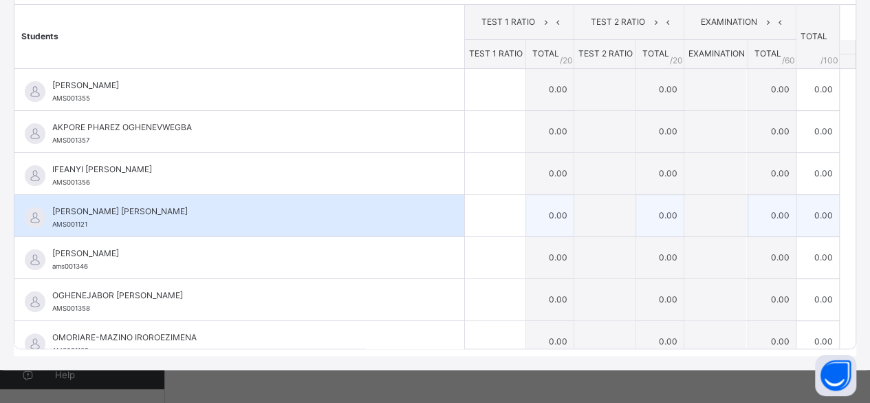
scroll to position [0, 0]
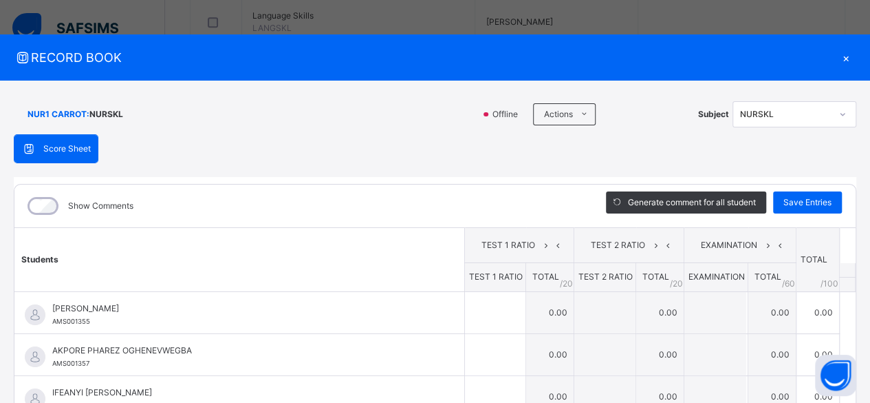
click at [839, 53] on div "×" at bounding box center [846, 57] width 21 height 19
